Goal: Find specific page/section: Find specific page/section

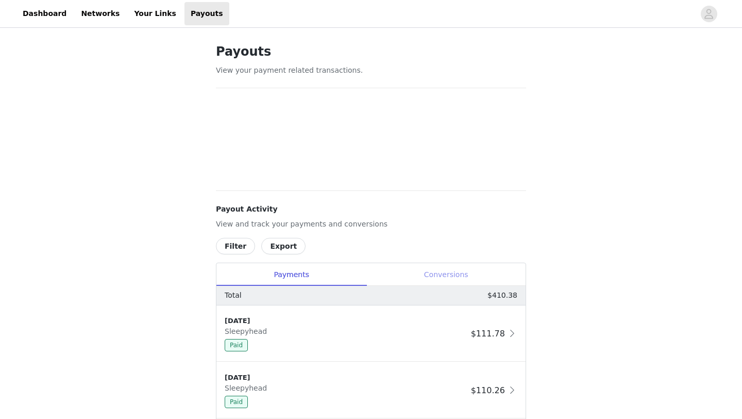
click at [446, 266] on div "Conversions" at bounding box center [445, 274] width 159 height 23
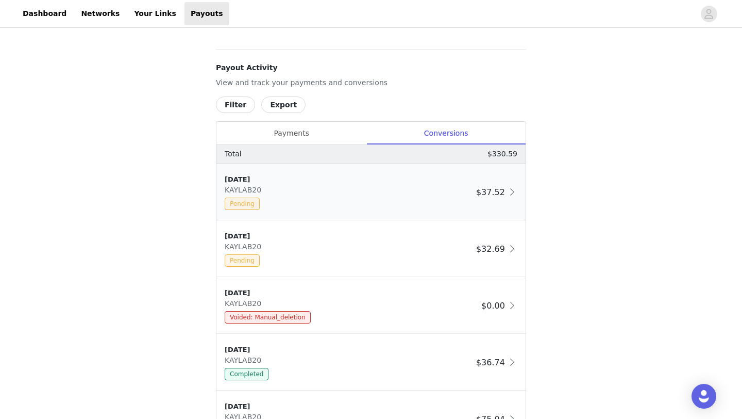
scroll to position [352, 0]
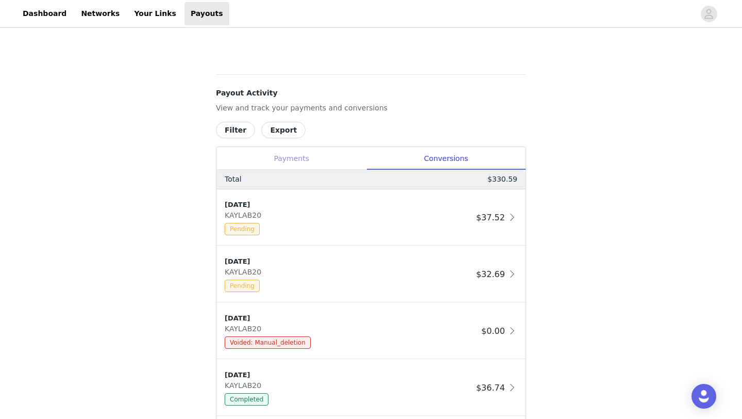
click at [342, 159] on div "Payments" at bounding box center [291, 158] width 150 height 23
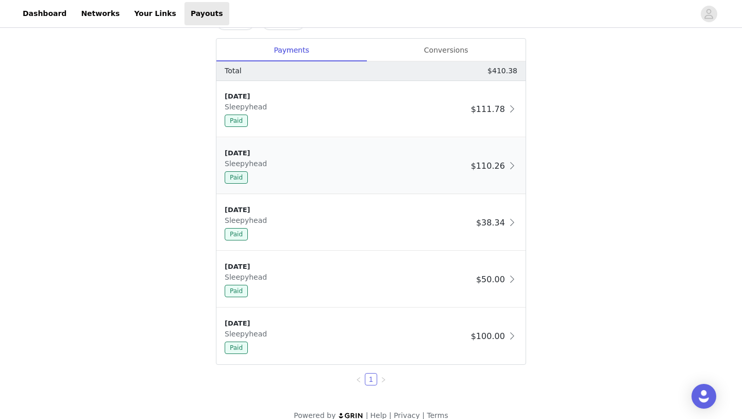
scroll to position [474, 0]
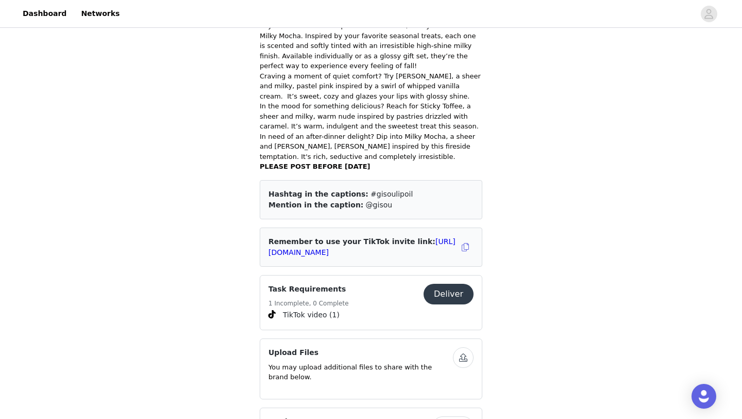
scroll to position [507, 0]
